Goal: Transaction & Acquisition: Obtain resource

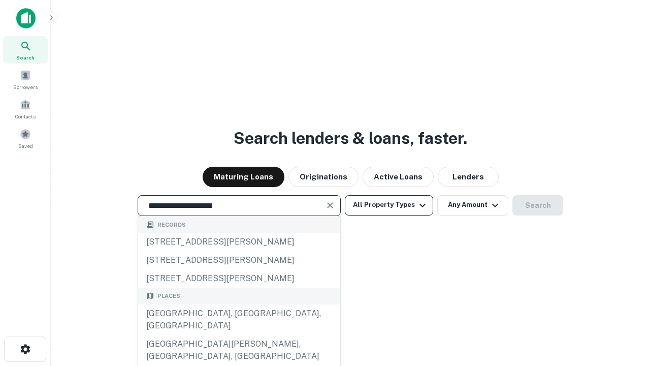
click at [239, 335] on div "[GEOGRAPHIC_DATA], [GEOGRAPHIC_DATA], [GEOGRAPHIC_DATA]" at bounding box center [239, 319] width 202 height 30
click at [389, 205] on button "All Property Types" at bounding box center [389, 205] width 88 height 20
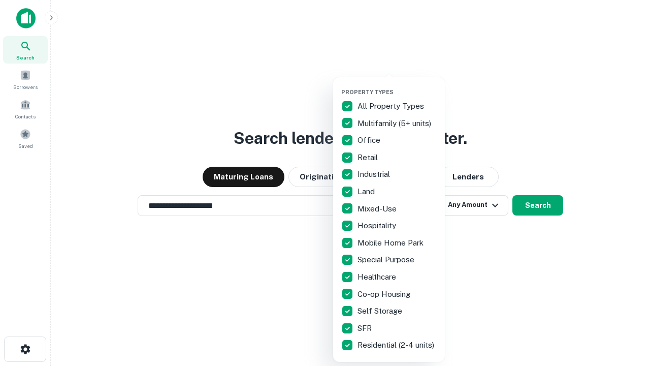
type input "**********"
click at [397, 85] on button "button" at bounding box center [397, 85] width 112 height 1
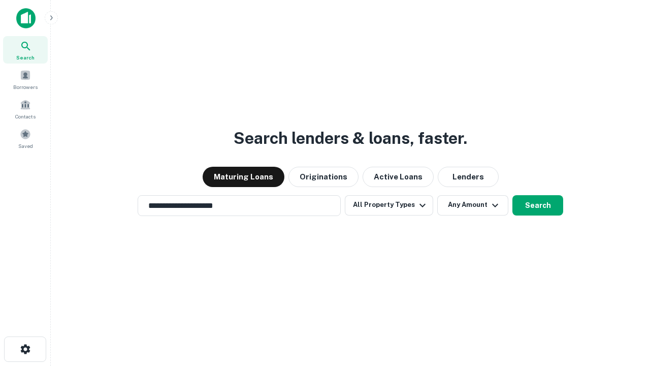
scroll to position [16, 0]
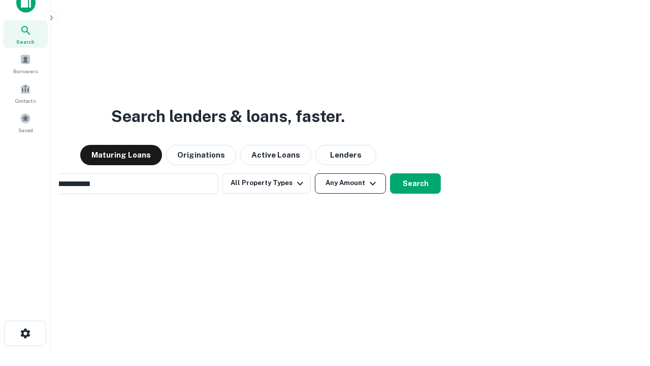
click at [315, 173] on button "Any Amount" at bounding box center [350, 183] width 71 height 20
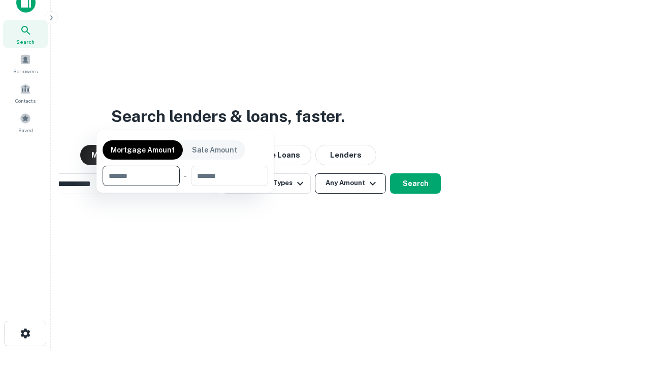
scroll to position [16, 0]
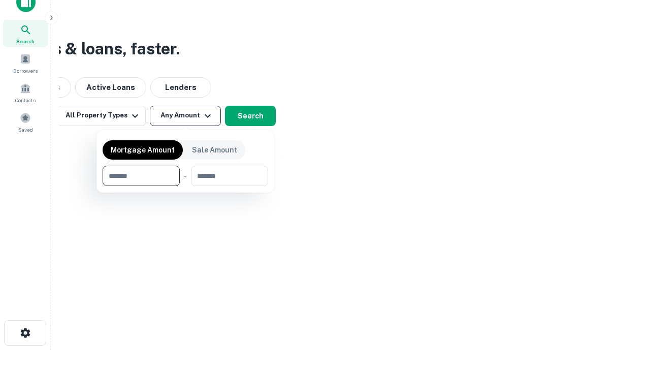
type input "*******"
click at [185, 186] on button "button" at bounding box center [186, 186] width 166 height 1
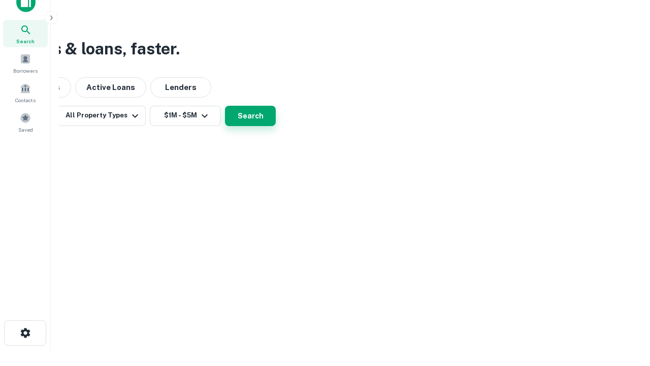
click at [276, 126] on button "Search" at bounding box center [250, 116] width 51 height 20
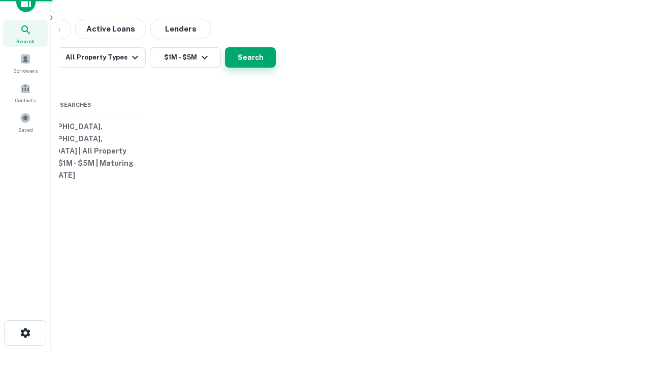
scroll to position [16, 0]
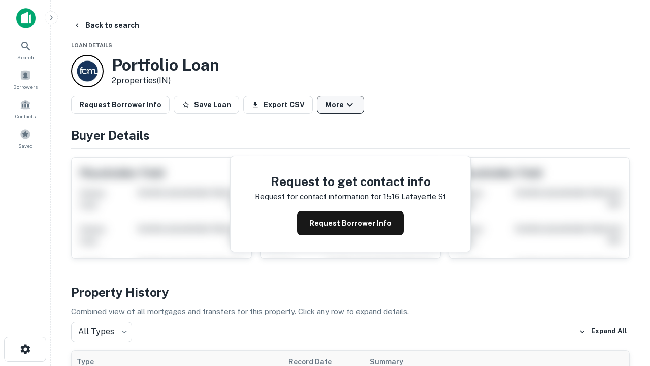
click at [340, 105] on button "More" at bounding box center [340, 104] width 47 height 18
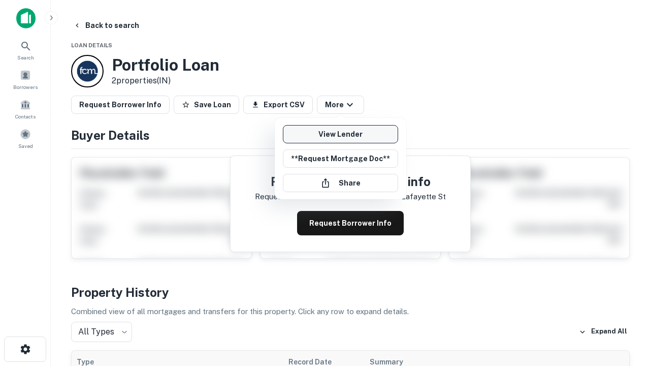
click at [340, 134] on link "View Lender" at bounding box center [340, 134] width 115 height 18
